Goal: Transaction & Acquisition: Purchase product/service

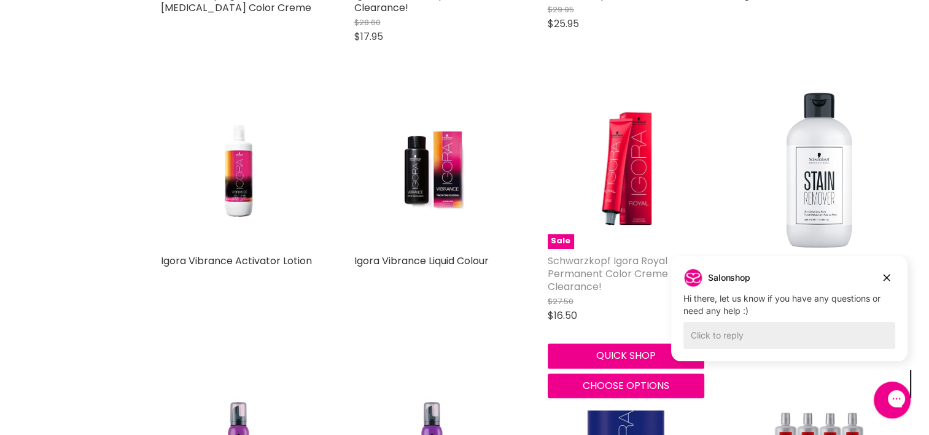
click at [598, 287] on link "Schwarzkopf Igora Royal Permanent Color Creme - Clearance!" at bounding box center [612, 274] width 128 height 40
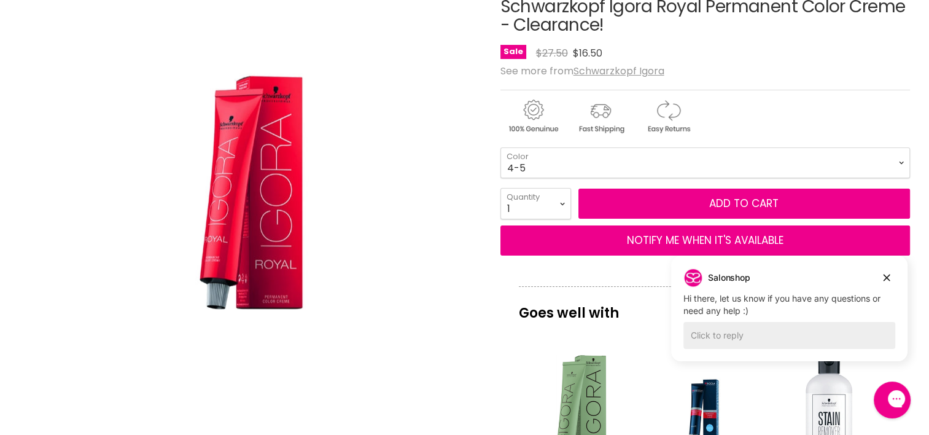
scroll to position [184, 0]
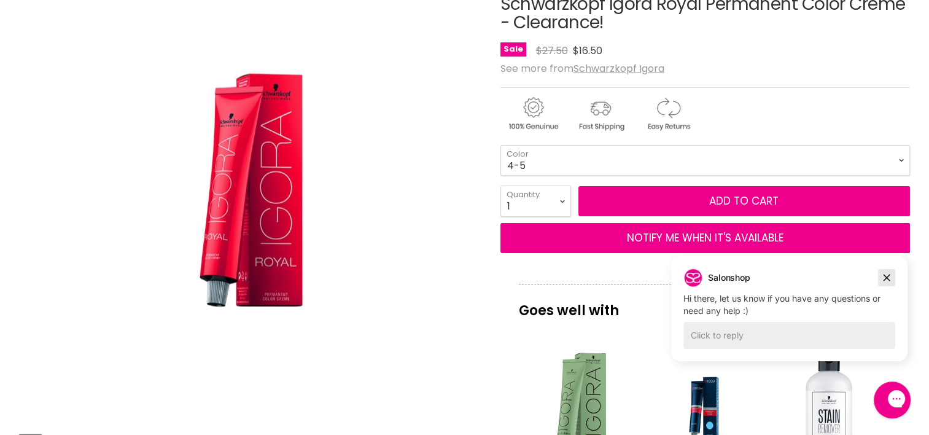
click at [887, 278] on icon "Dismiss campaign" at bounding box center [887, 277] width 12 height 15
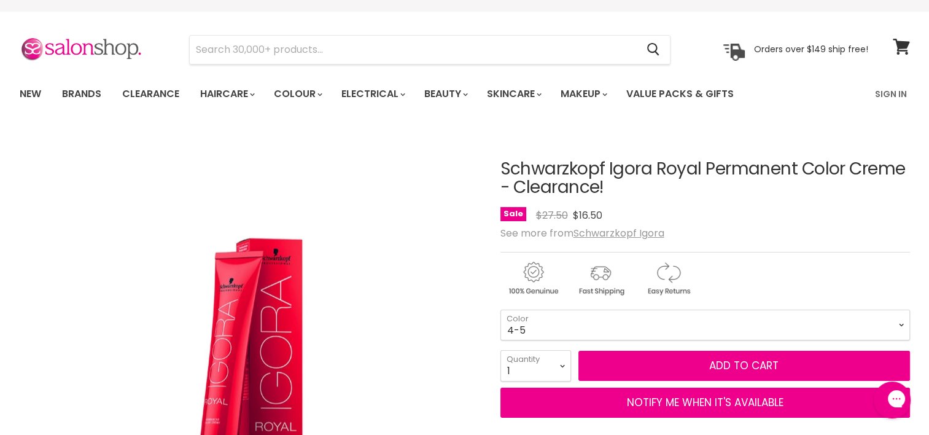
scroll to position [0, 0]
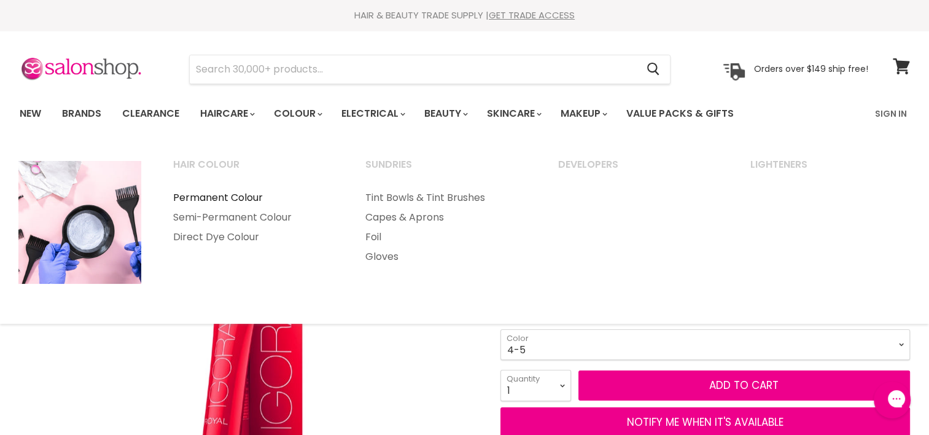
click at [238, 199] on link "Permanent Colour" at bounding box center [253, 198] width 190 height 20
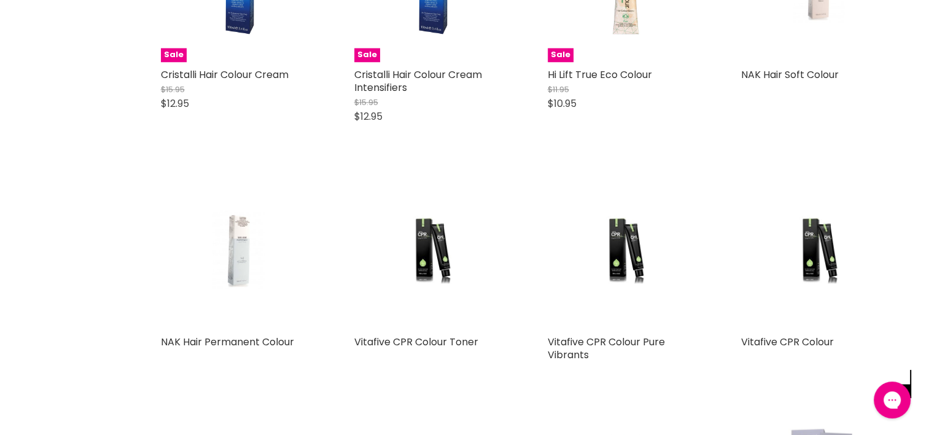
scroll to position [2334, 0]
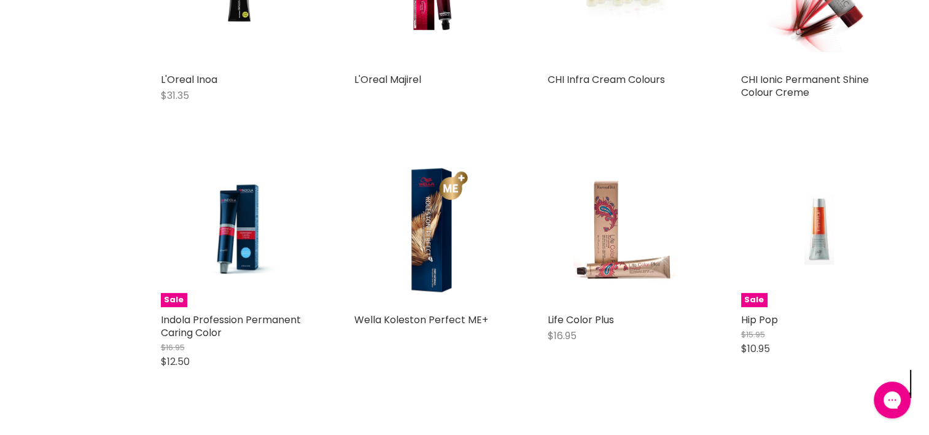
scroll to position [3624, 0]
